Goal: Task Accomplishment & Management: Use online tool/utility

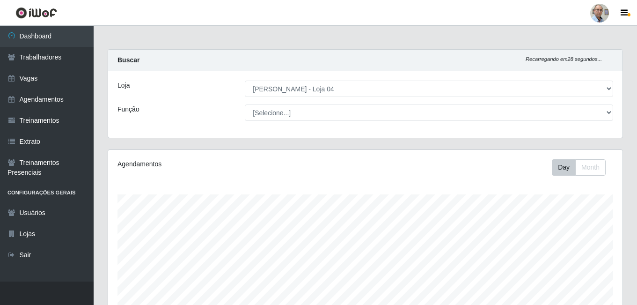
select select "251"
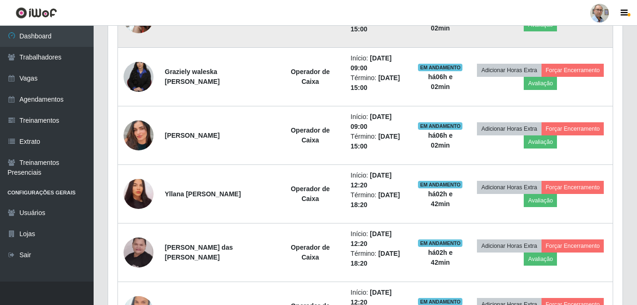
scroll to position [431, 0]
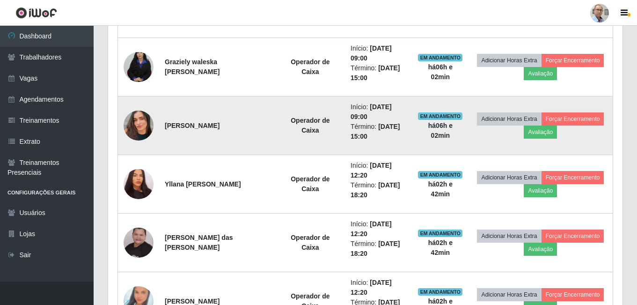
click at [143, 123] on img at bounding box center [139, 125] width 30 height 53
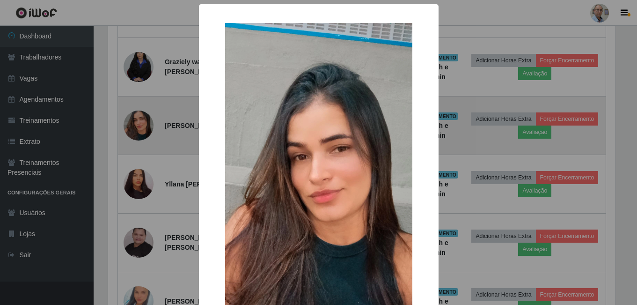
scroll to position [194, 510]
click at [143, 123] on div "× OK Cancel" at bounding box center [320, 152] width 640 height 305
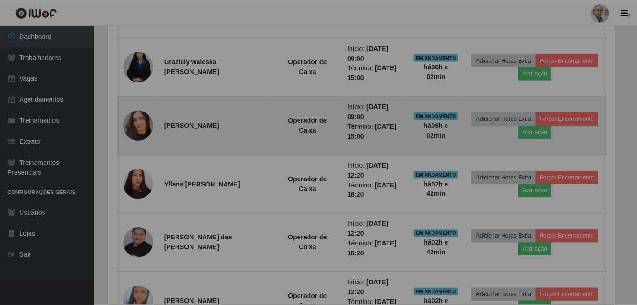
scroll to position [194, 515]
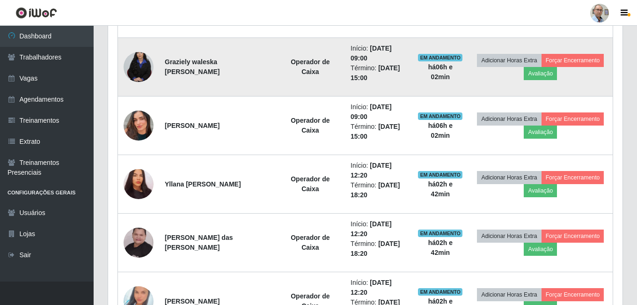
click at [142, 70] on img at bounding box center [139, 66] width 30 height 45
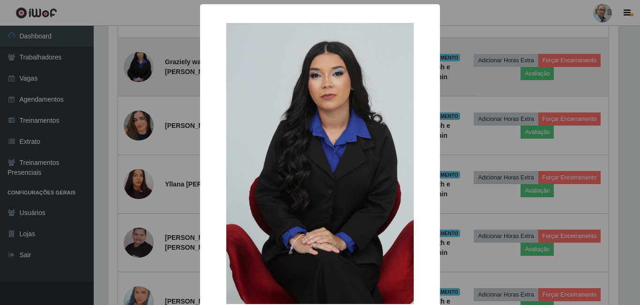
click at [142, 70] on div "× OK Cancel" at bounding box center [320, 152] width 640 height 305
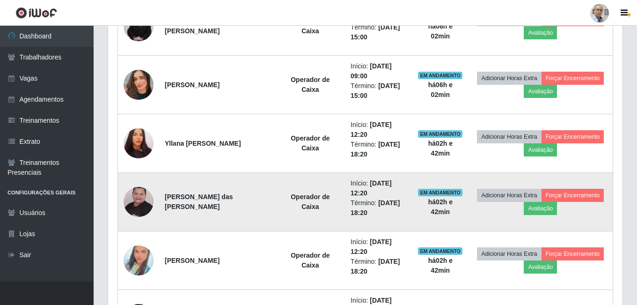
scroll to position [525, 0]
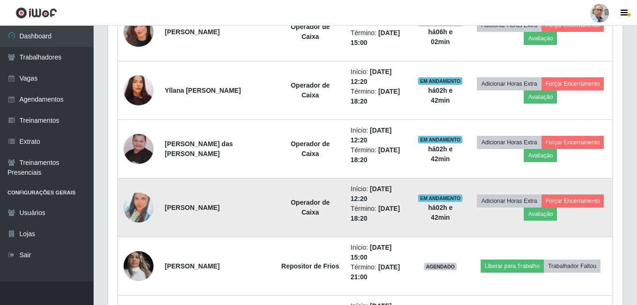
click at [138, 210] on img at bounding box center [139, 207] width 30 height 53
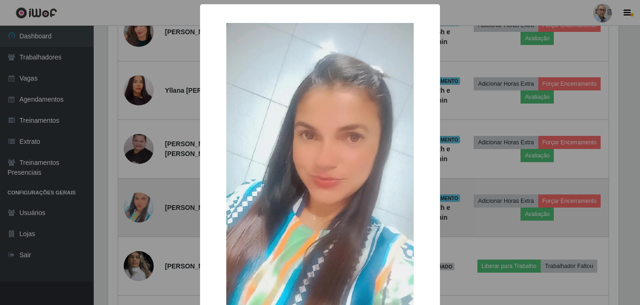
click at [138, 210] on div "× OK Cancel" at bounding box center [320, 152] width 640 height 305
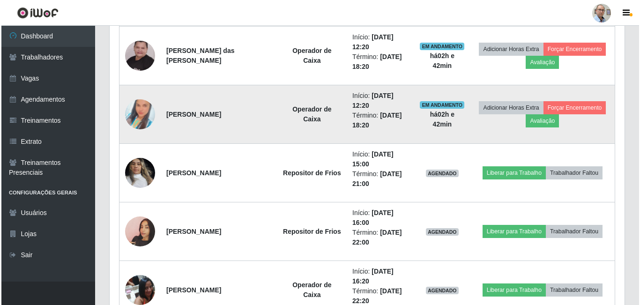
scroll to position [618, 0]
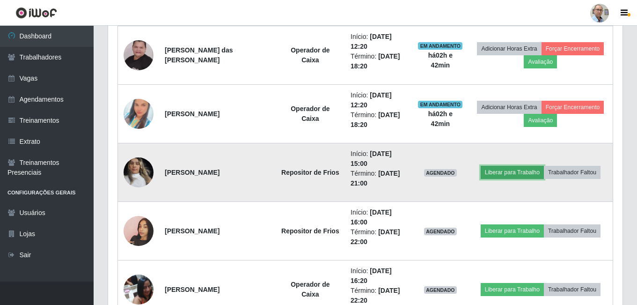
click at [501, 173] on button "Liberar para Trabalho" at bounding box center [512, 172] width 63 height 13
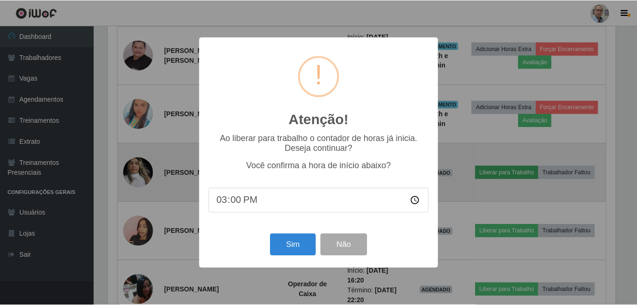
scroll to position [194, 510]
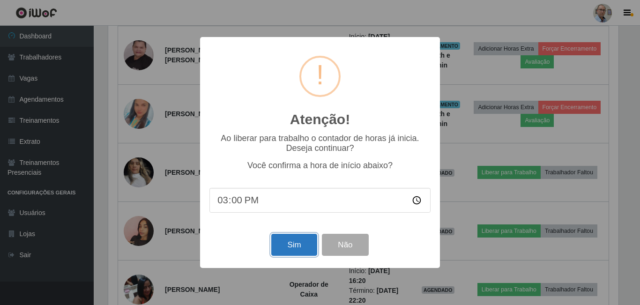
click at [300, 243] on button "Sim" at bounding box center [293, 245] width 45 height 22
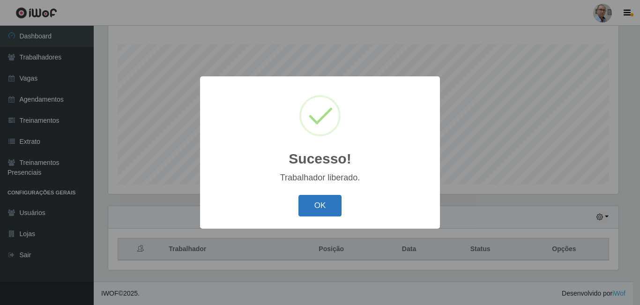
click at [319, 202] on button "OK" at bounding box center [320, 206] width 44 height 22
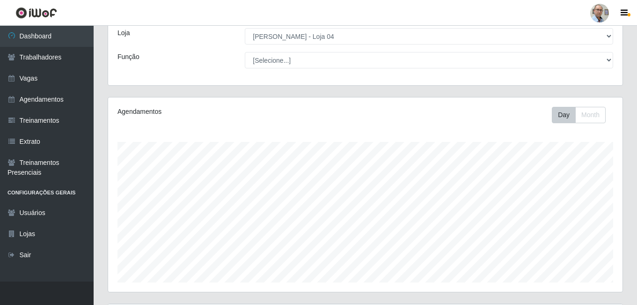
scroll to position [0, 0]
